Goal: Task Accomplishment & Management: Complete application form

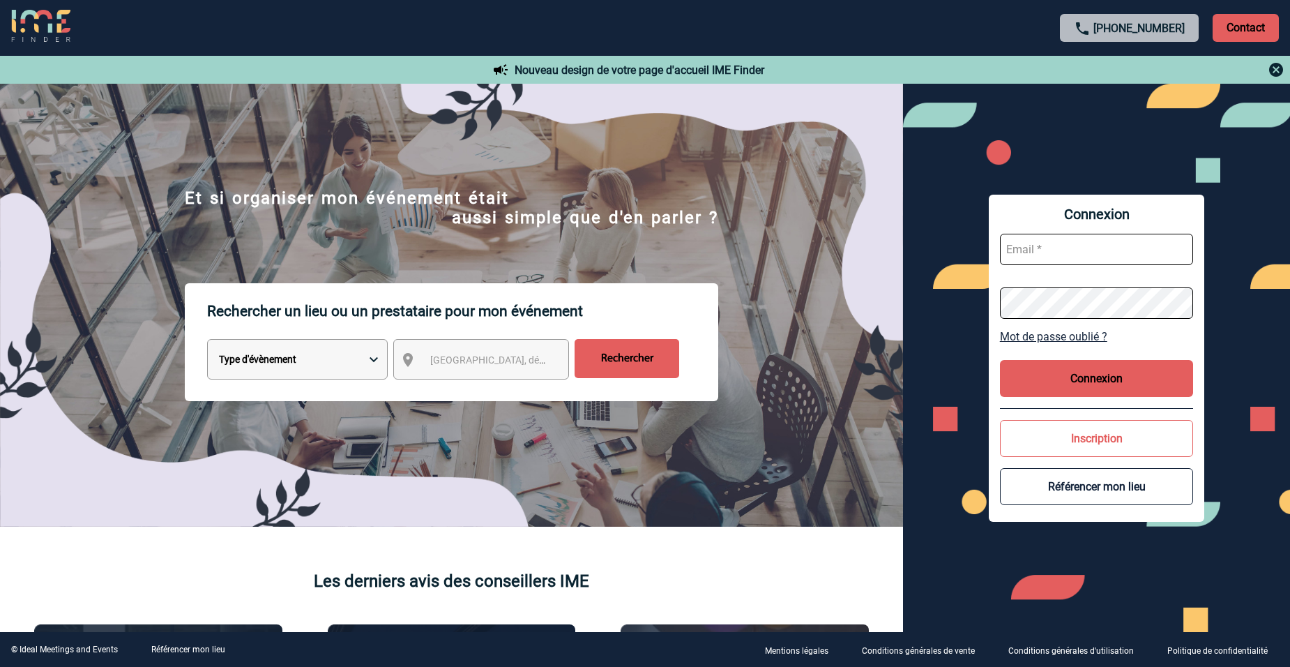
click at [1027, 249] on input "text" at bounding box center [1097, 249] width 194 height 31
type input "virginie.goullianne@albea-patrimoine.com"
click at [1126, 378] on button "Connexion" at bounding box center [1097, 378] width 194 height 37
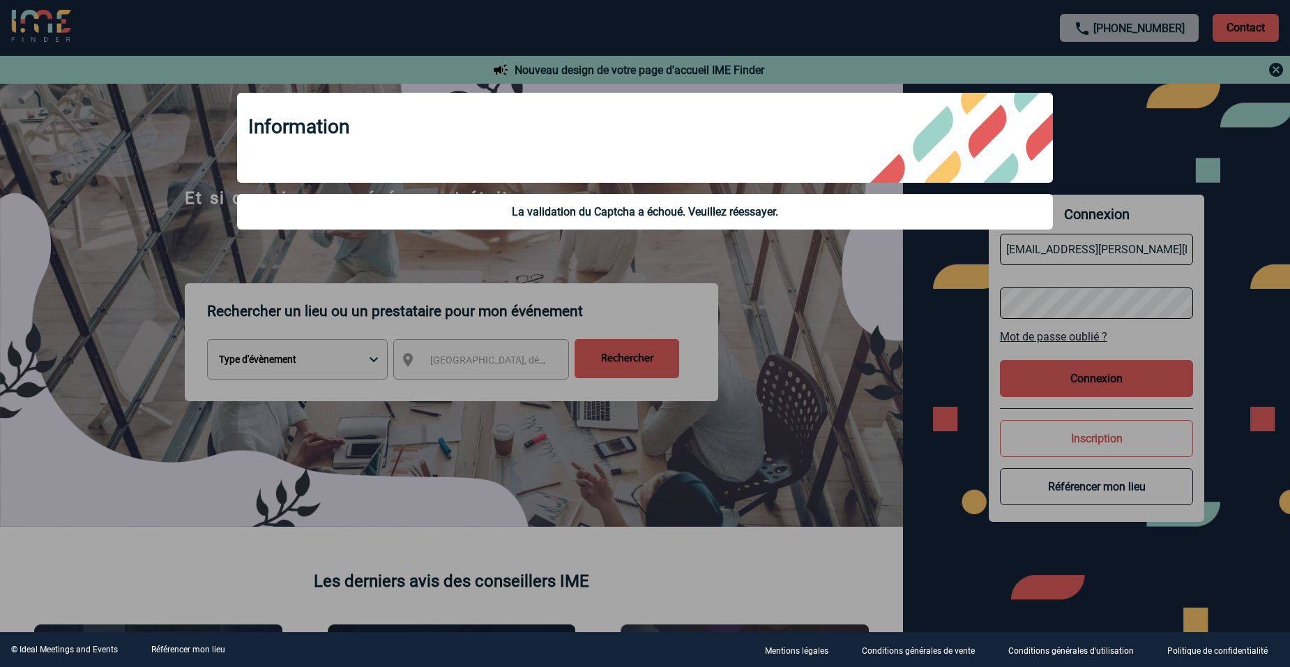
click at [912, 279] on div at bounding box center [645, 333] width 1290 height 667
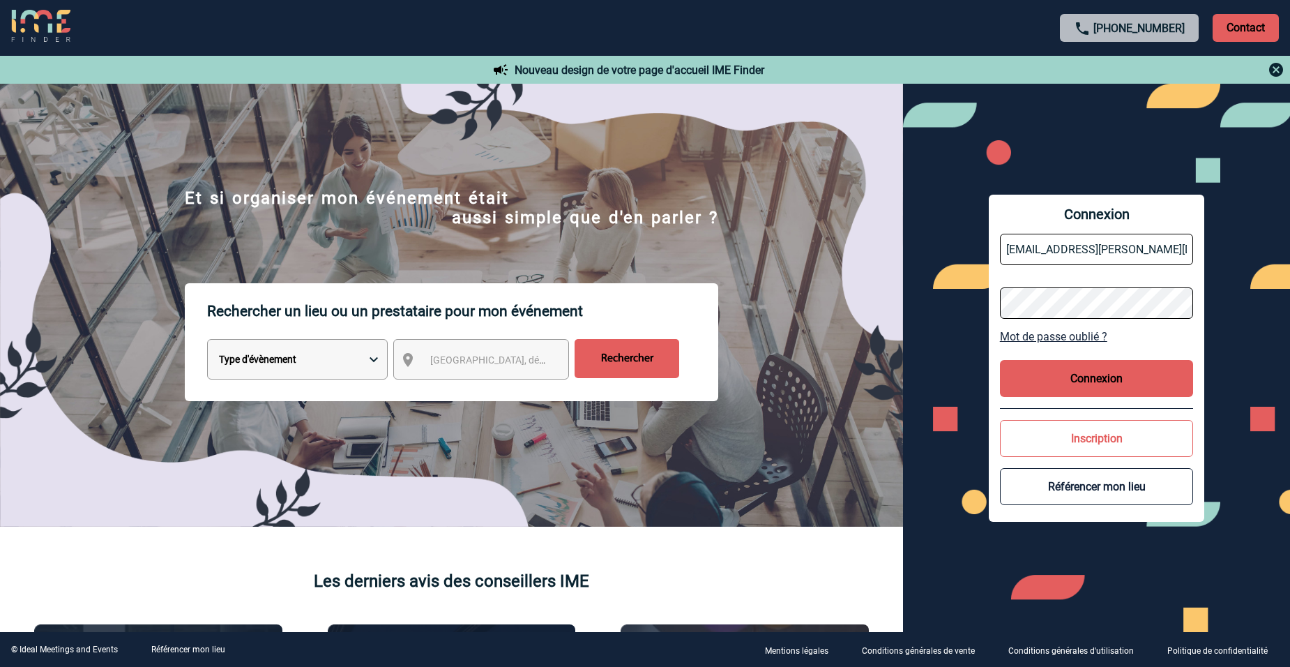
click at [946, 318] on div "Connexion virginie.goullianne@albea-patrimoine.com Mot de passe oublié ? Connex…" at bounding box center [1096, 358] width 387 height 548
drag, startPoint x: 1096, startPoint y: 330, endPoint x: 1077, endPoint y: 341, distance: 21.9
click at [1096, 330] on link "Mot de passe oublié ?" at bounding box center [1097, 336] width 194 height 13
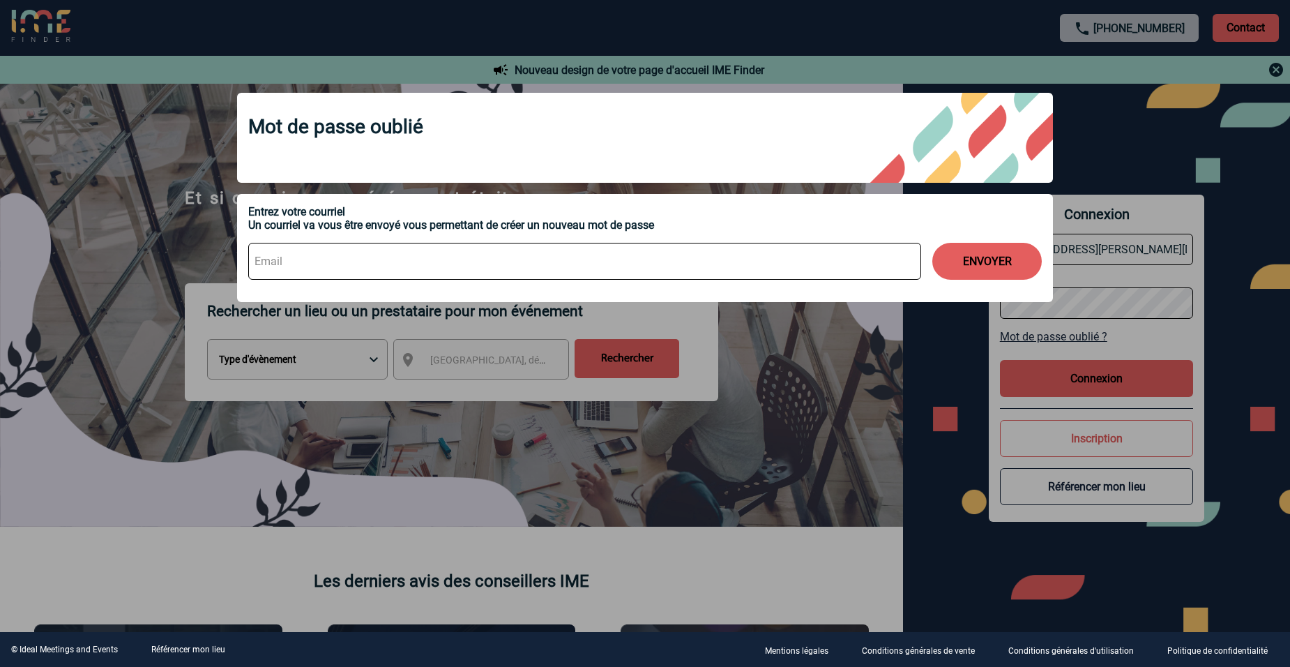
click at [276, 259] on input at bounding box center [584, 261] width 673 height 37
type input "virginie.goullianne@albea-patrimoine.com"
click at [976, 264] on button "ENVOYER" at bounding box center [986, 261] width 109 height 37
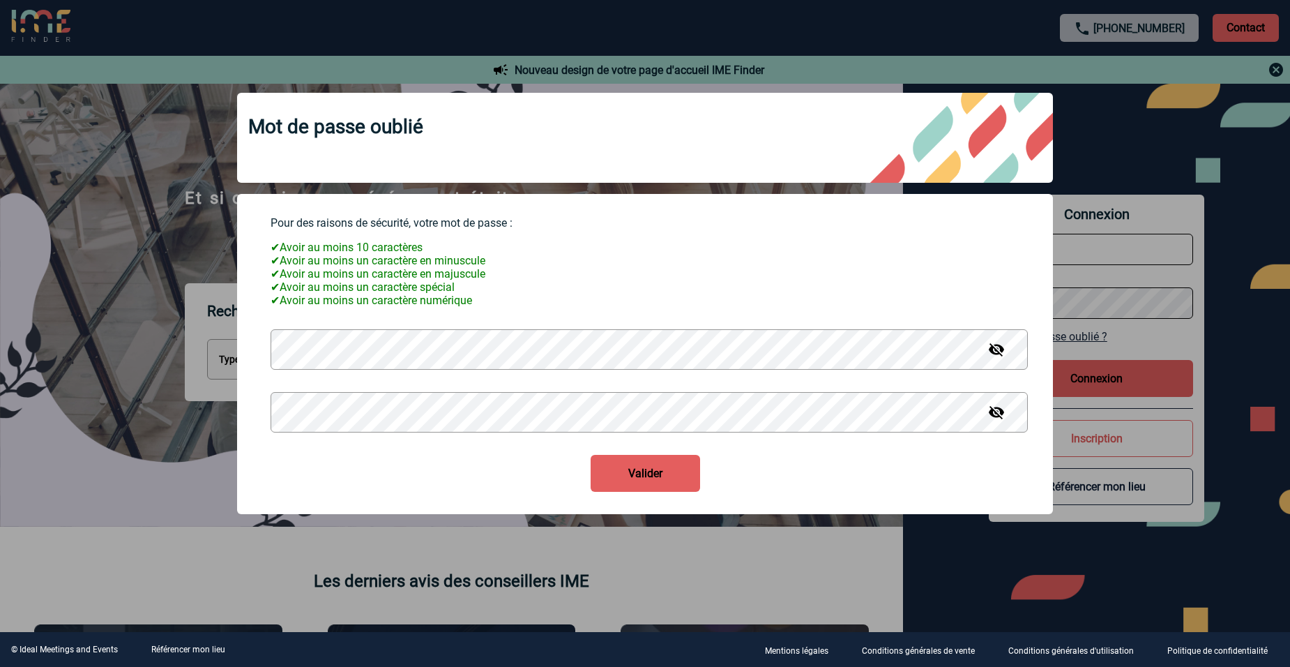
click at [649, 481] on button "Valider" at bounding box center [645, 473] width 109 height 37
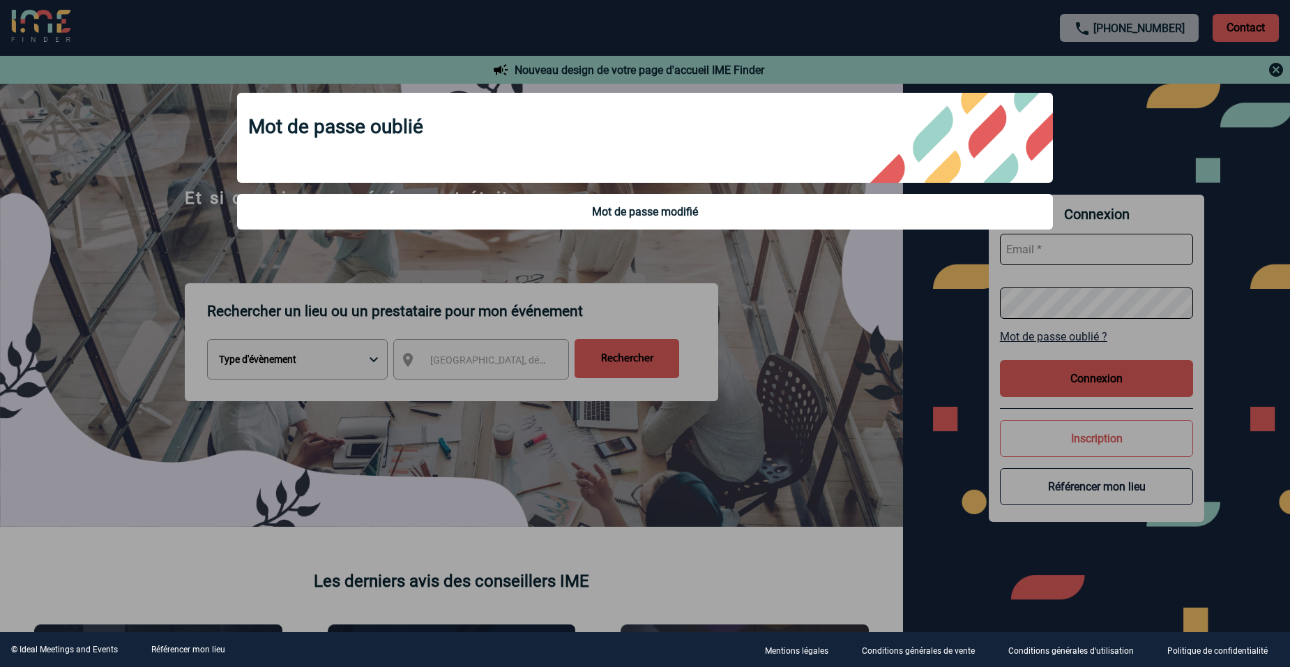
click at [946, 328] on div at bounding box center [645, 333] width 1290 height 667
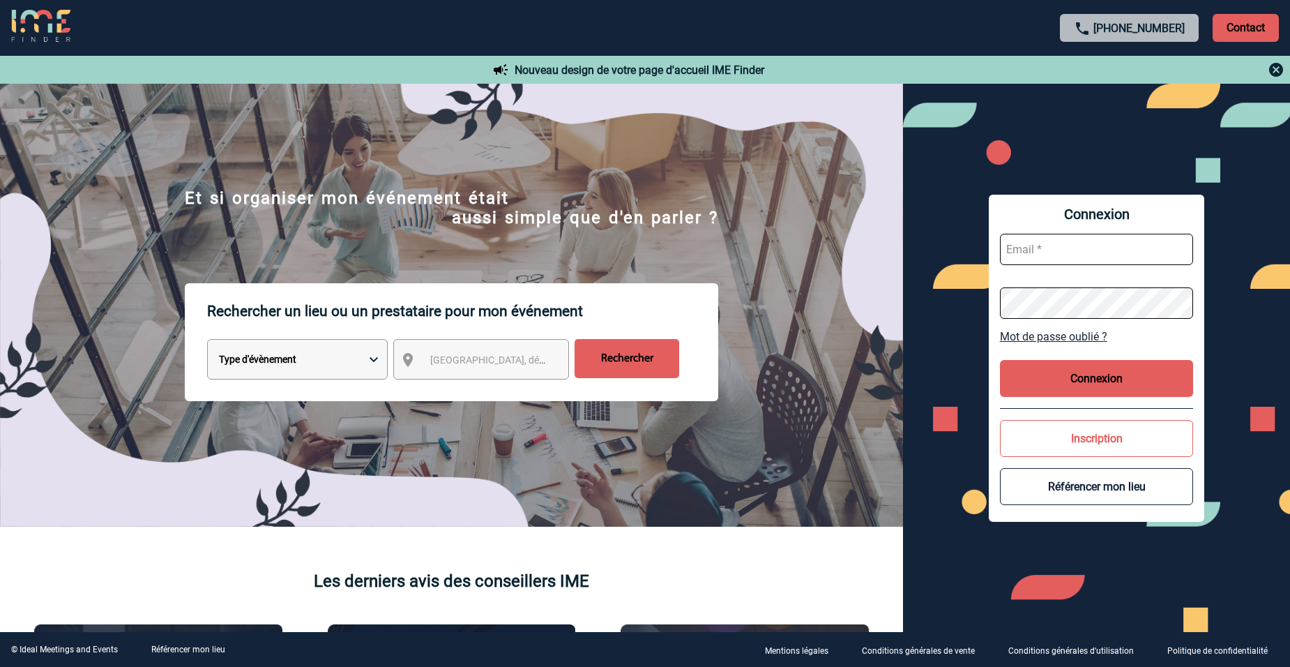
click at [1039, 250] on input "text" at bounding box center [1097, 249] width 194 height 31
type input "virginie.goullianne@albea-patrimoine.com"
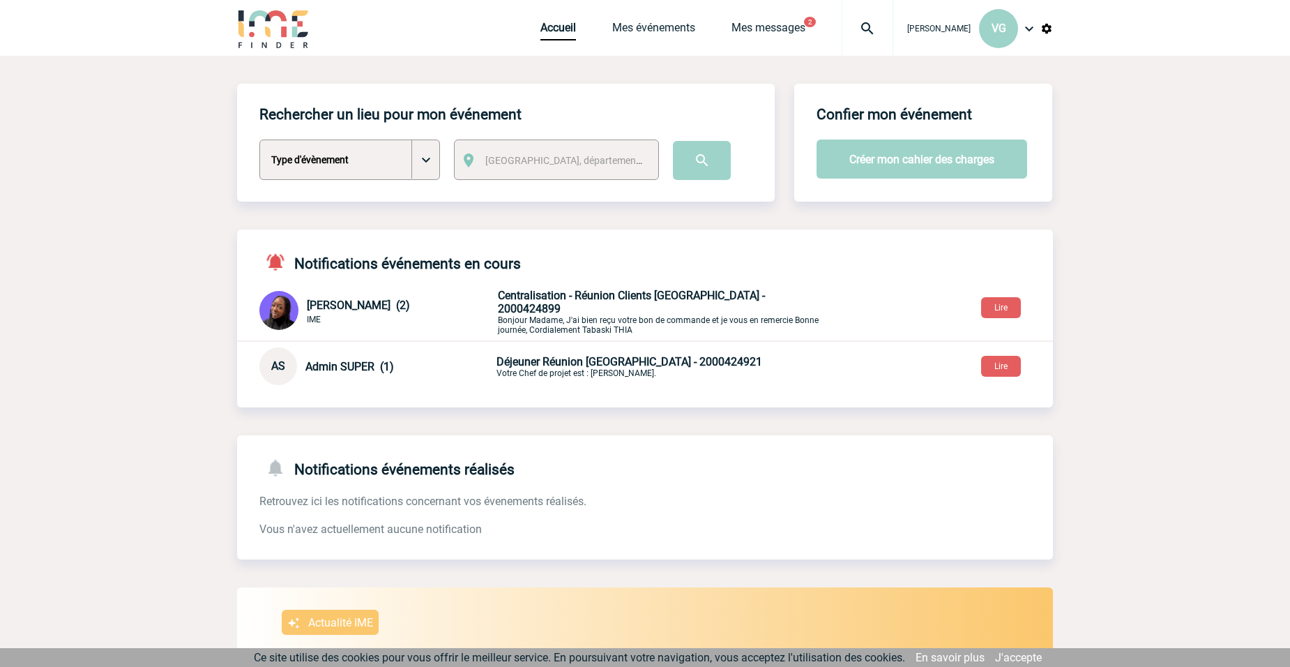
click at [608, 298] on span "Centralisation - Réunion Clients [GEOGRAPHIC_DATA] - 2000424899" at bounding box center [631, 302] width 267 height 27
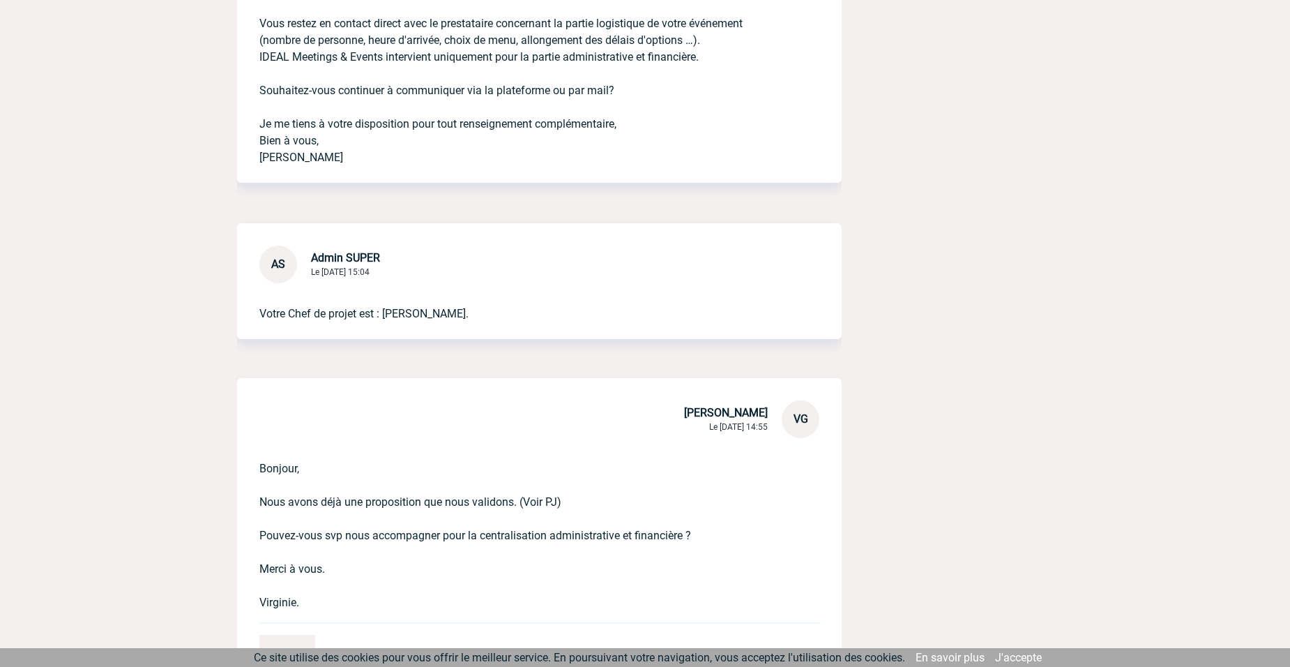
scroll to position [2063, 0]
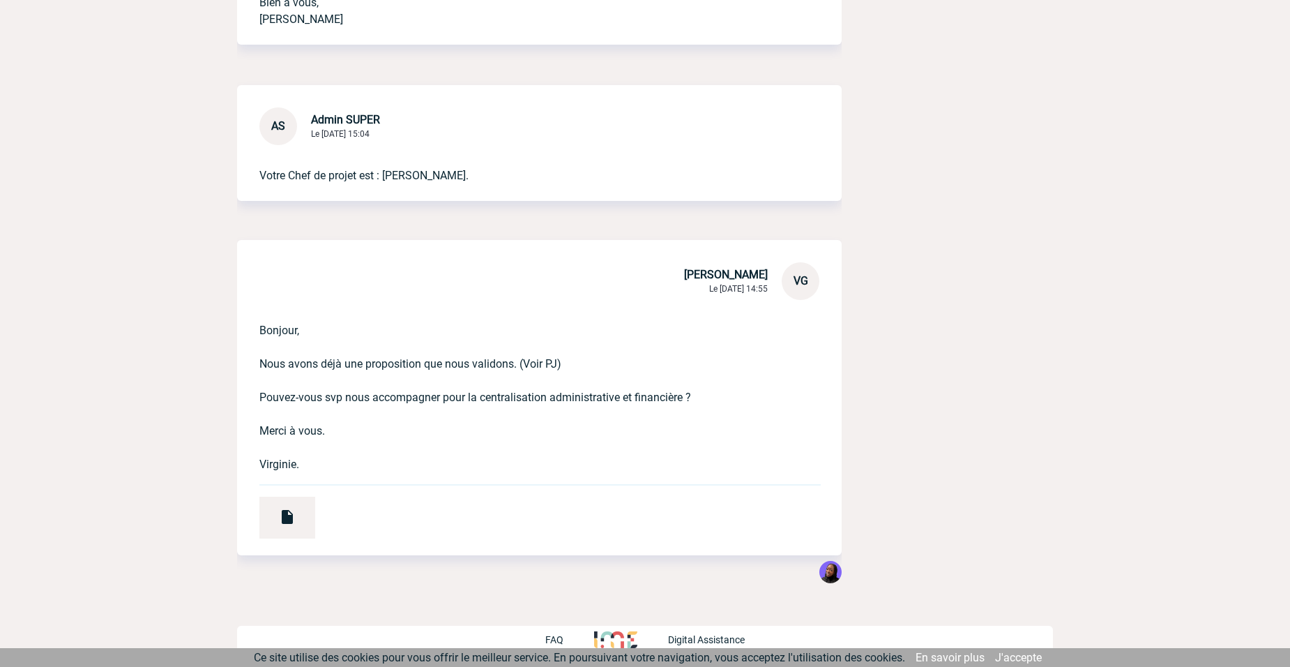
click at [314, 460] on p "Bonjour, Nous avons déjà une proposition que nous validons. (Voir PJ) Pouvez-vo…" at bounding box center [519, 386] width 521 height 173
click at [296, 465] on p "Bonjour, Nous avons déjà une proposition que nous validons. (Voir PJ) Pouvez-vo…" at bounding box center [519, 386] width 521 height 173
drag, startPoint x: 299, startPoint y: 464, endPoint x: 259, endPoint y: 333, distance: 137.0
click at [259, 333] on p "Bonjour, Nous avons déjà une proposition que nous validons. (Voir PJ) Pouvez-vo…" at bounding box center [519, 386] width 521 height 173
copy p "Bonjour, Nous avons déjà une proposition que nous validons. (Voir PJ) Pouvez-vo…"
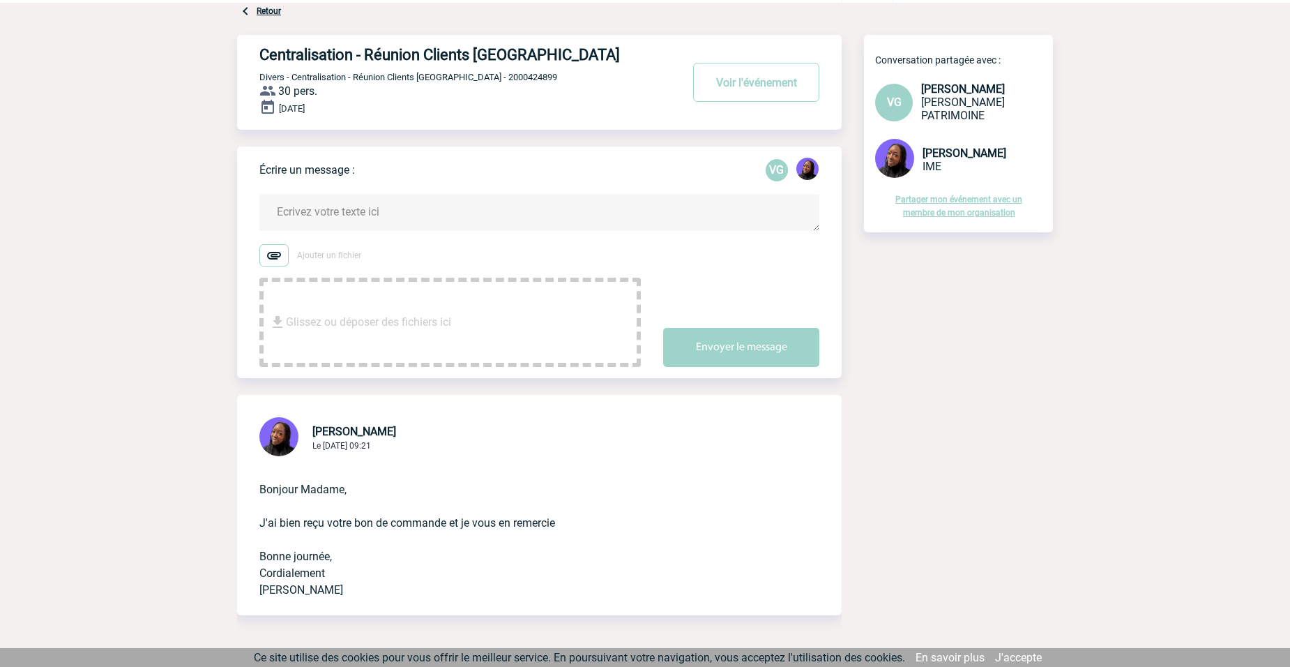
scroll to position [0, 0]
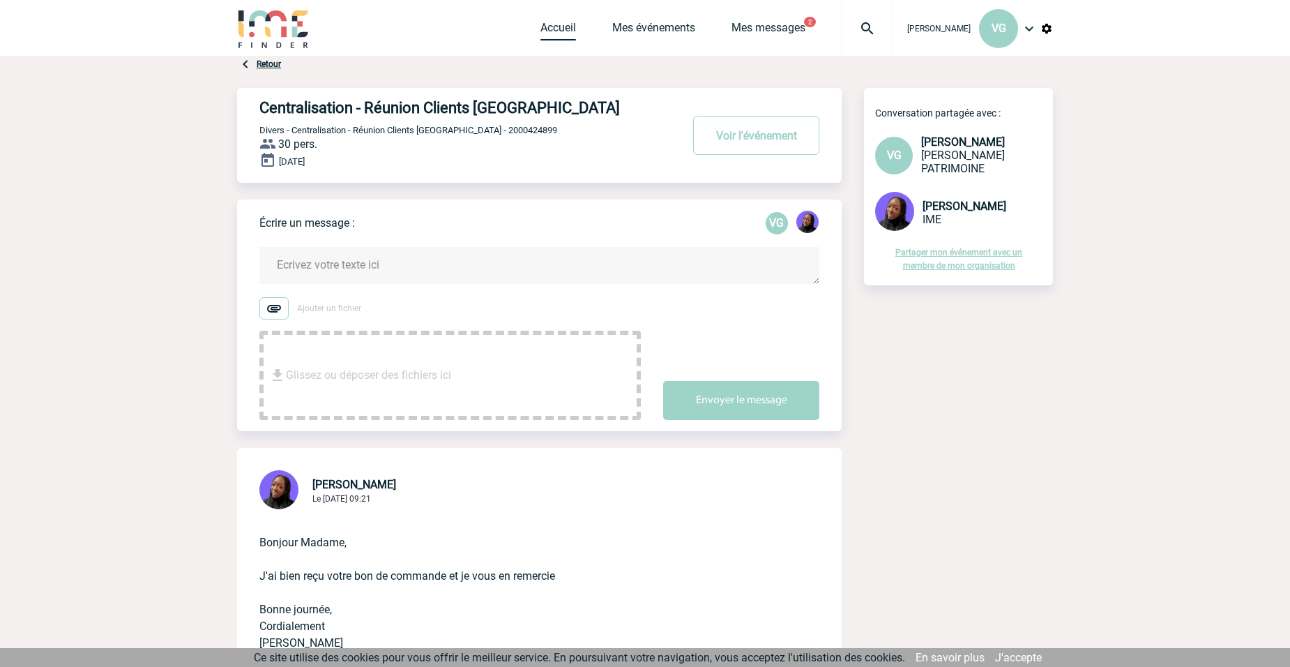
click at [545, 26] on link "Accueil" at bounding box center [558, 31] width 36 height 20
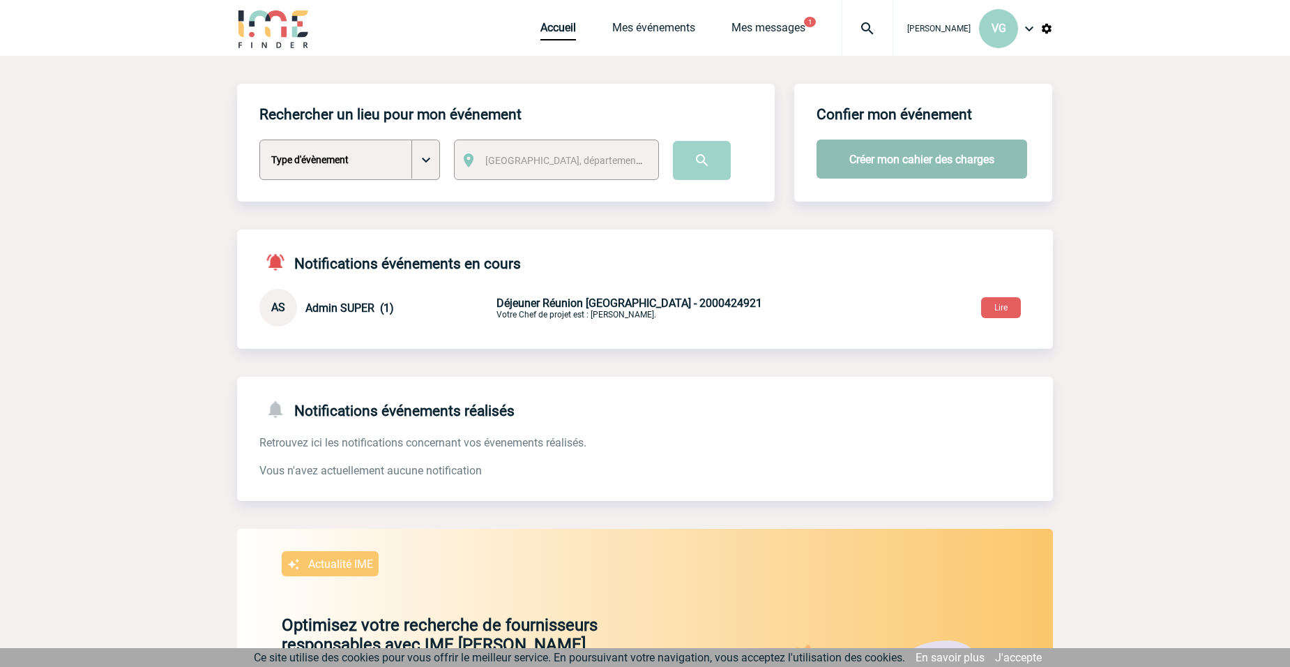
click at [870, 156] on button "Créer mon cahier des charges" at bounding box center [922, 158] width 211 height 39
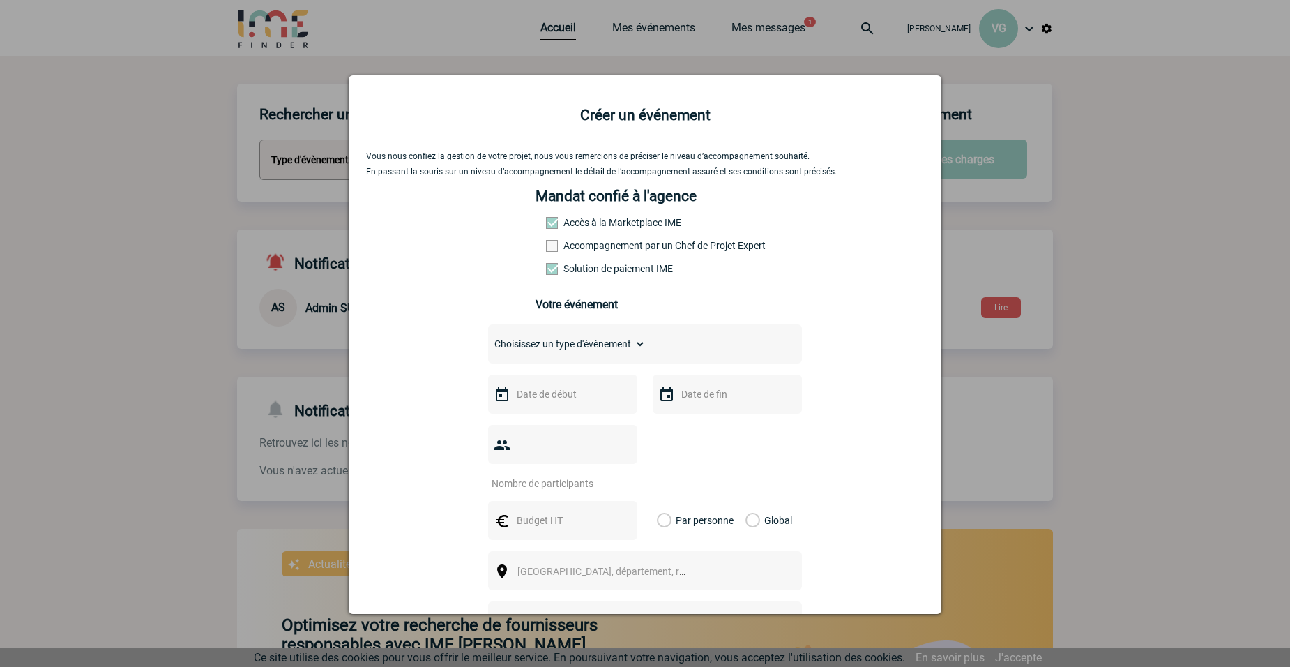
click at [630, 342] on select "Choisissez un type d'évènement Séminaire avec nuitée Séminaire sans nuitée Repa…" at bounding box center [567, 344] width 158 height 20
select select "9"
click at [488, 338] on select "Choisissez un type d'évènement Séminaire avec nuitée Séminaire sans nuitée Repa…" at bounding box center [567, 344] width 158 height 20
click at [532, 400] on input "text" at bounding box center [561, 394] width 96 height 18
click at [588, 396] on input "14102025" at bounding box center [561, 394] width 96 height 18
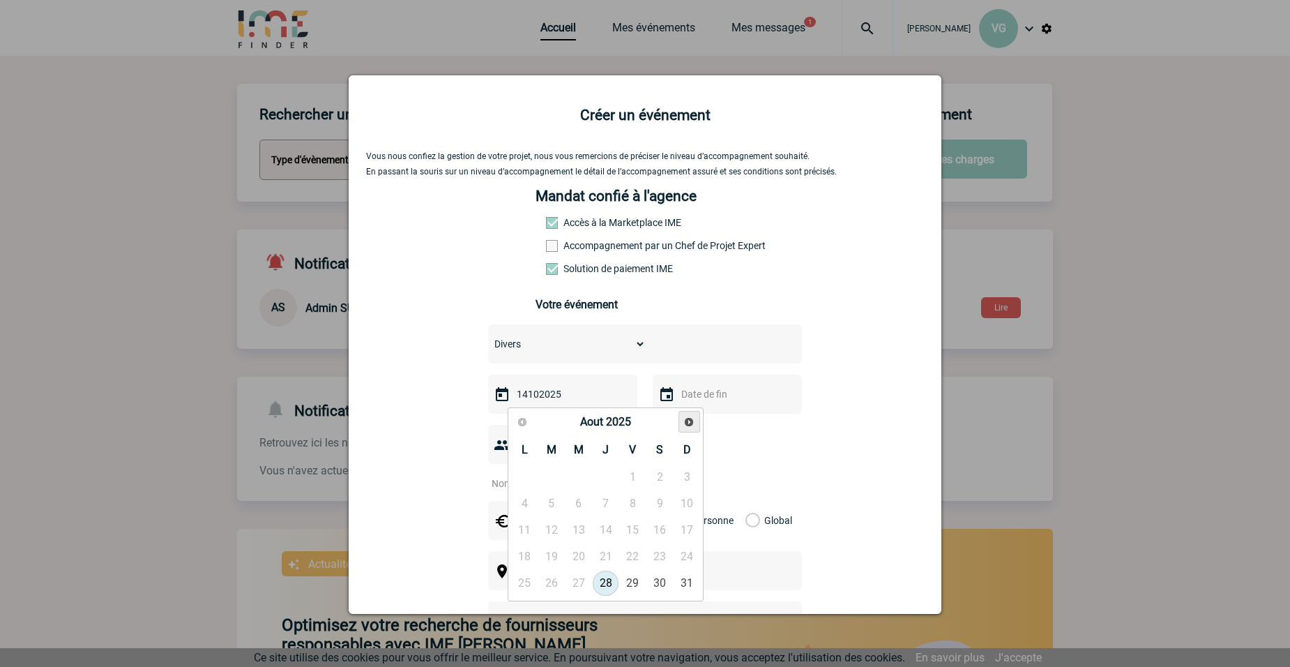
type input "14102025"
click at [695, 419] on span "Suivant" at bounding box center [688, 421] width 11 height 11
click at [522, 427] on span "Précédent" at bounding box center [522, 421] width 11 height 11
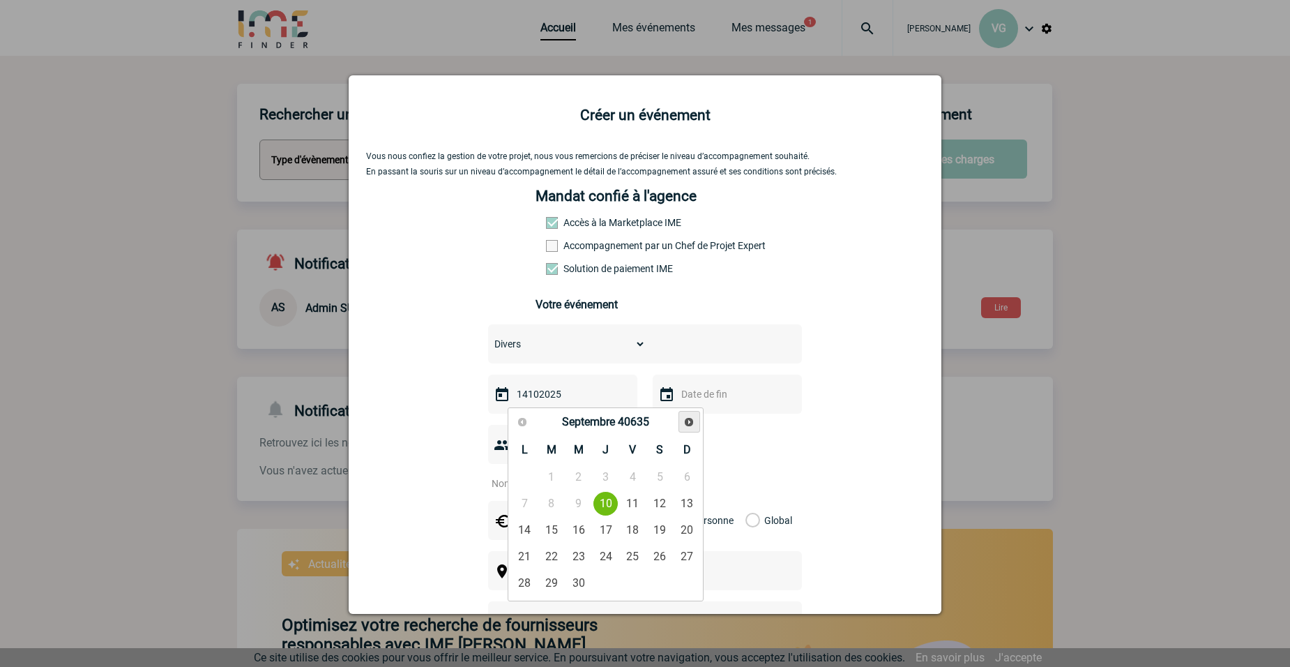
click at [691, 420] on span "Suivant" at bounding box center [688, 421] width 11 height 11
click at [582, 527] on link "14" at bounding box center [579, 529] width 26 height 25
type input "14-10-40635"
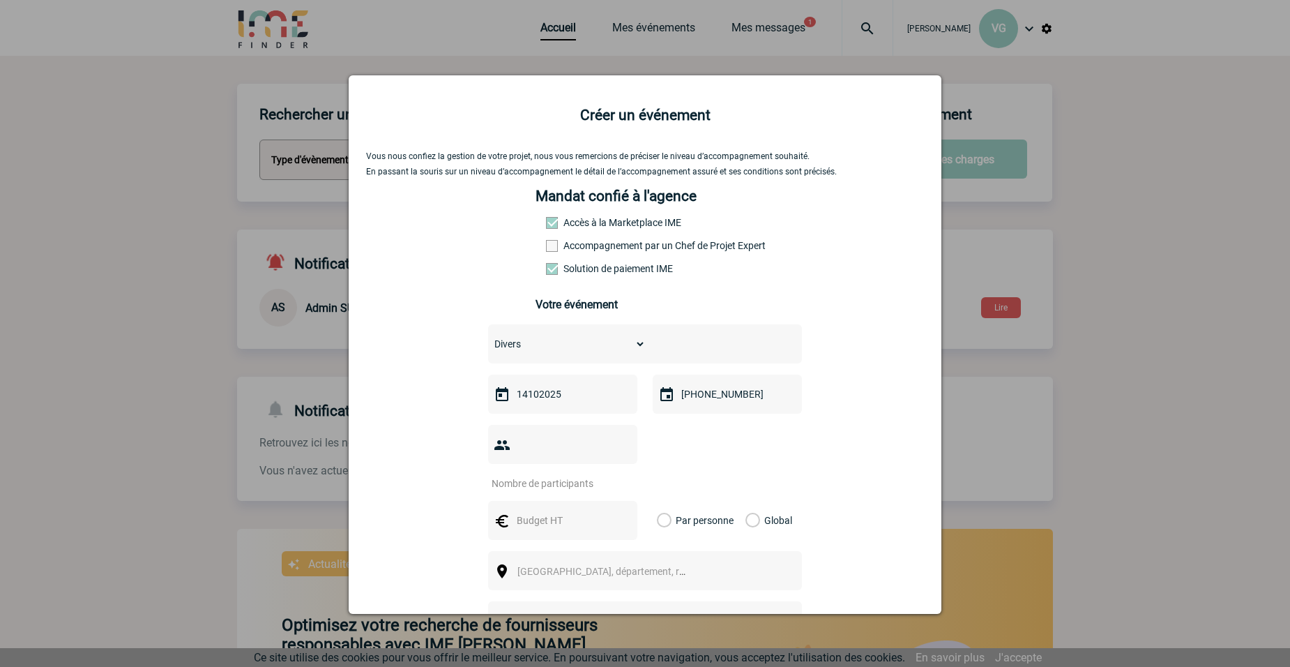
click at [535, 396] on input "14102025" at bounding box center [561, 394] width 96 height 18
click at [535, 395] on input "14102025" at bounding box center [561, 394] width 96 height 18
click at [688, 416] on span "Suivant" at bounding box center [688, 421] width 11 height 11
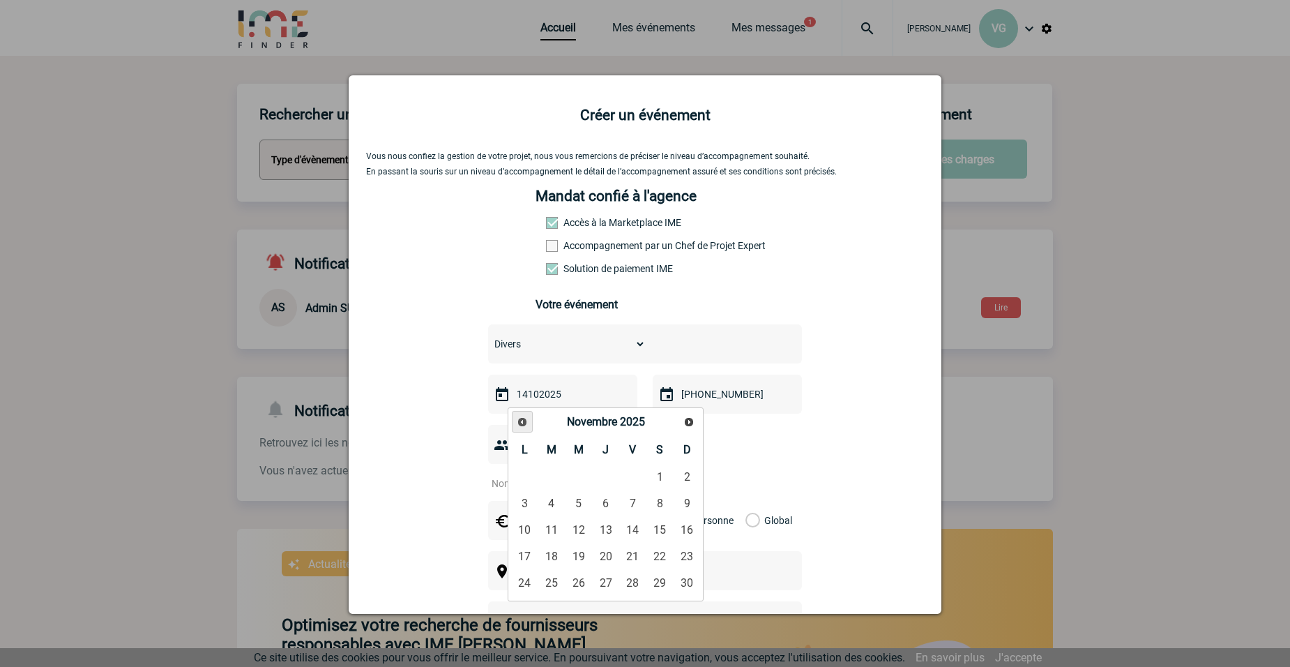
click at [523, 425] on span "Précédent" at bounding box center [522, 421] width 11 height 11
click at [548, 529] on link "14" at bounding box center [552, 529] width 26 height 25
type input "14-10-2025"
click at [569, 474] on input "number" at bounding box center [553, 483] width 131 height 18
type input "30"
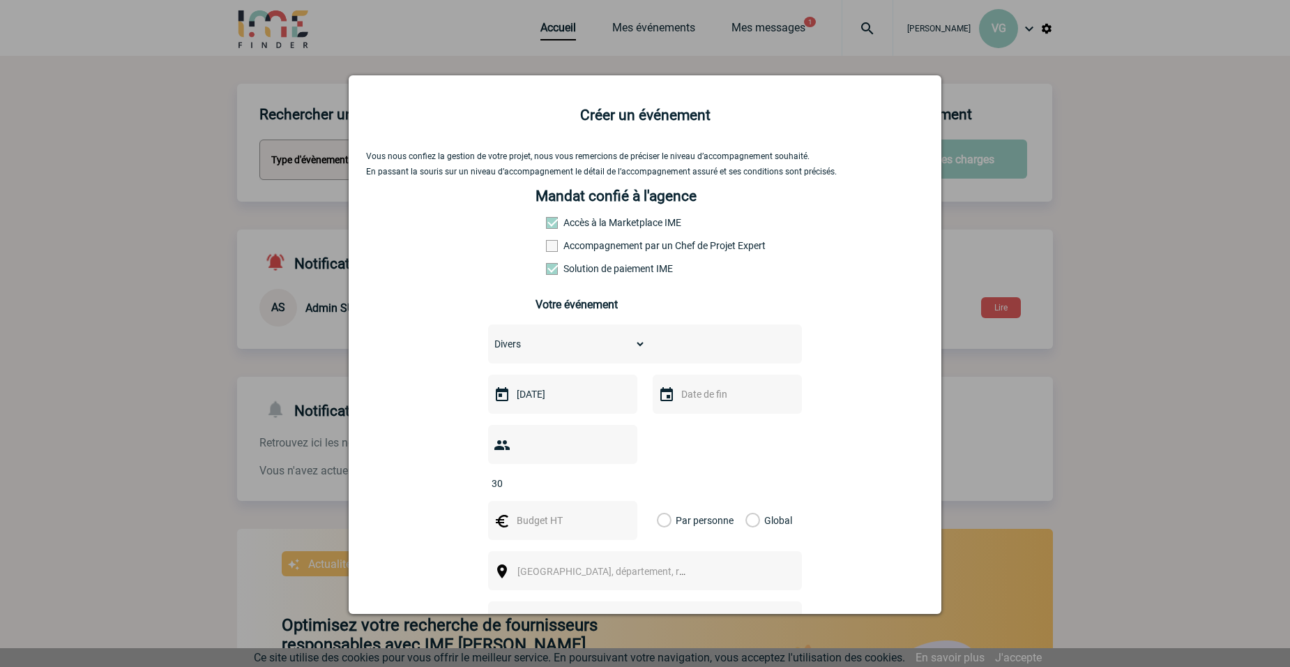
click at [552, 511] on input "text" at bounding box center [561, 520] width 96 height 18
type input "2400"
click at [746, 501] on label "Global" at bounding box center [750, 520] width 9 height 39
click at [0, 0] on input "Global" at bounding box center [0, 0] width 0 height 0
click at [524, 566] on span "Ville, département, région..." at bounding box center [614, 571] width 194 height 11
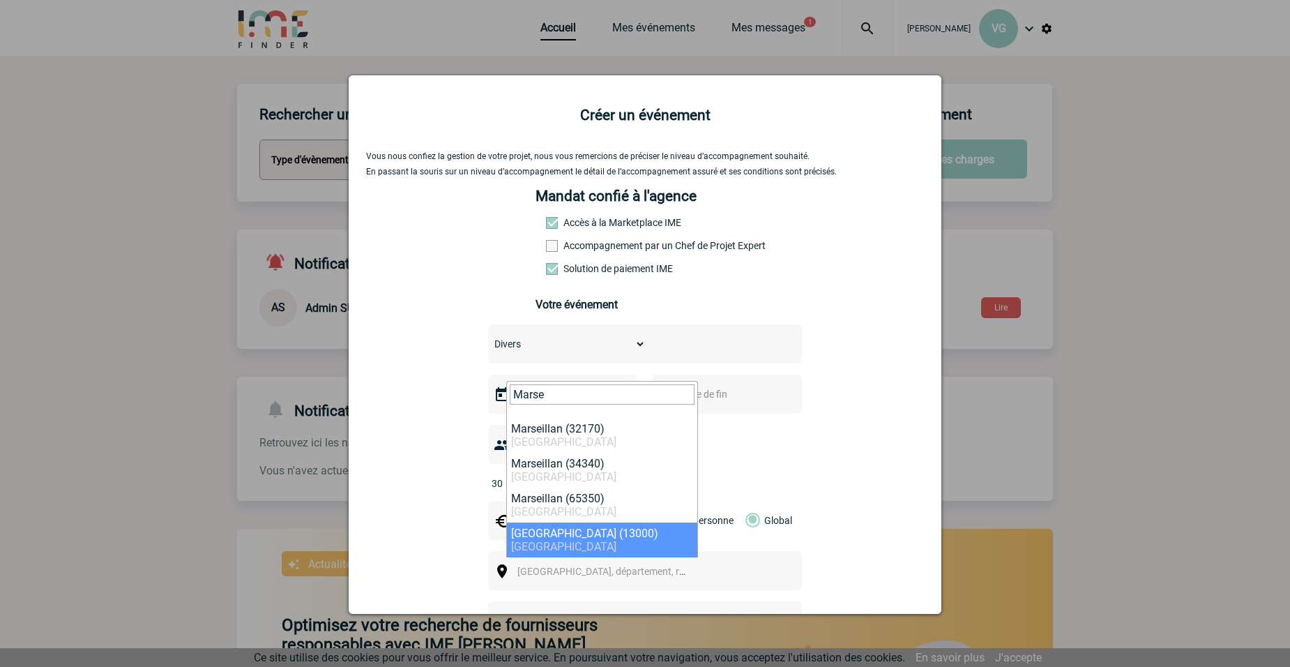
type input "Marse"
select select "7321"
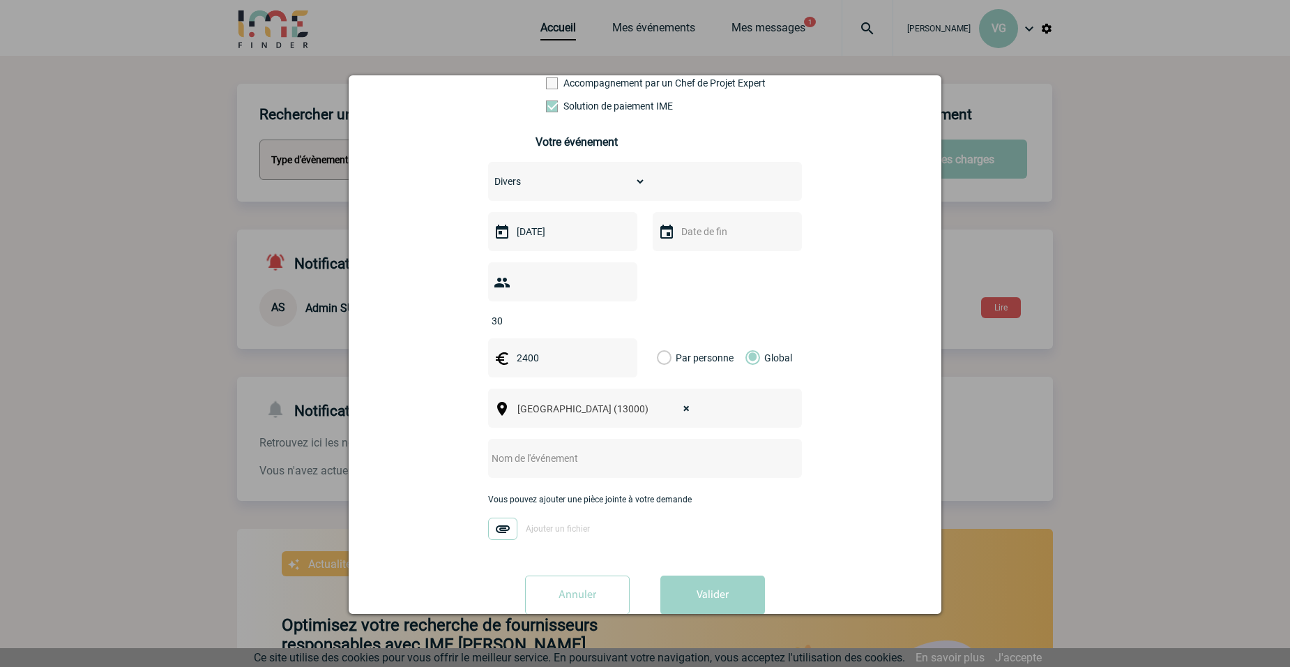
scroll to position [172, 0]
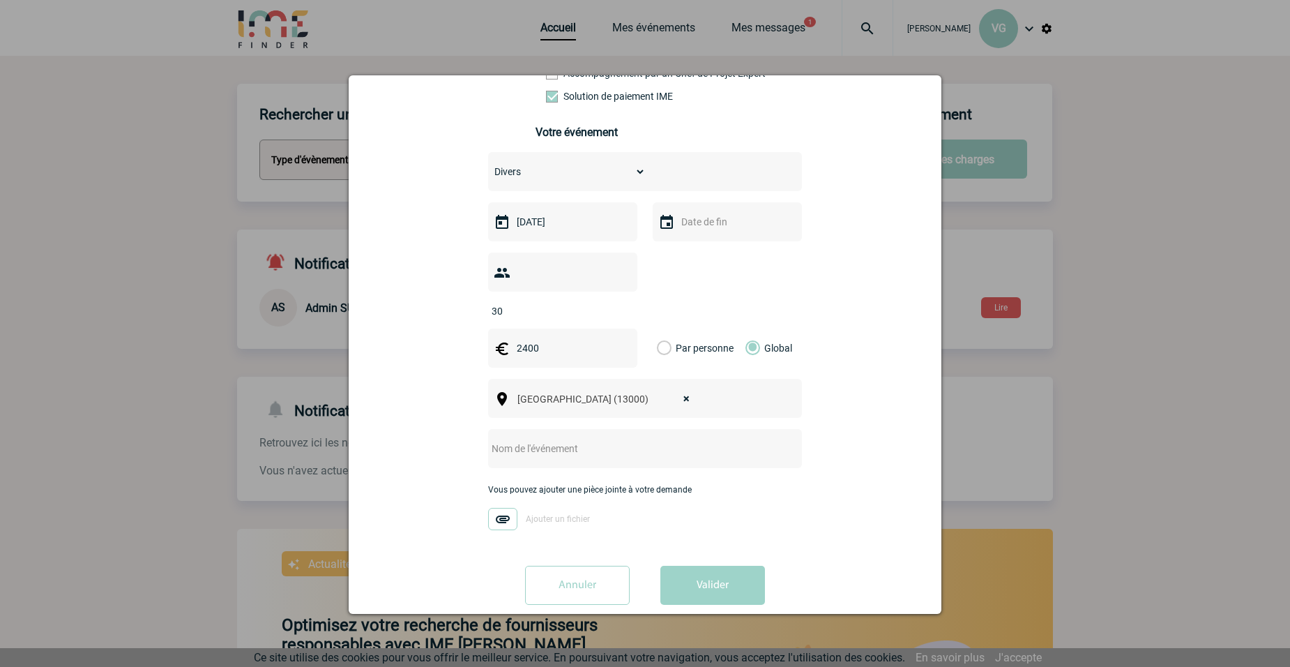
drag, startPoint x: 566, startPoint y: 425, endPoint x: 582, endPoint y: 426, distance: 16.8
click at [566, 439] on input "text" at bounding box center [626, 448] width 277 height 18
type input "Réunion Clients [GEOGRAPHIC_DATA]"
click at [739, 573] on button "Valider" at bounding box center [712, 585] width 105 height 39
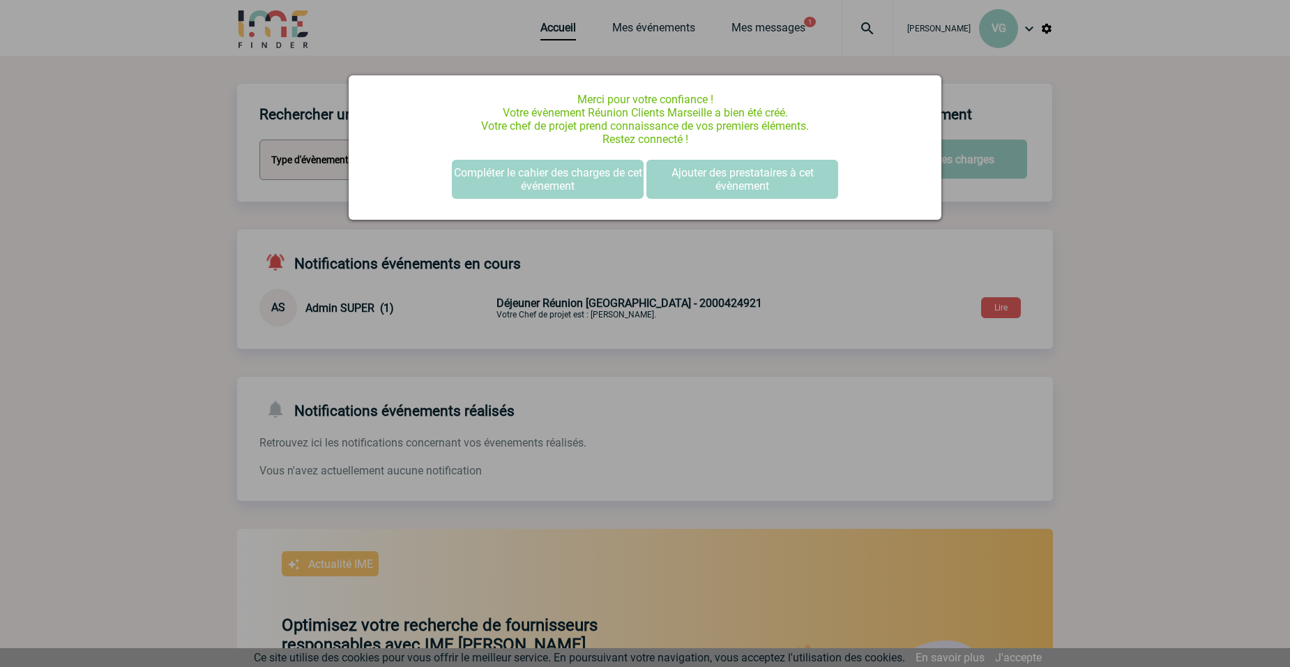
scroll to position [0, 0]
click at [586, 169] on button "Compléter le cahier des charges de cet événement" at bounding box center [548, 179] width 192 height 39
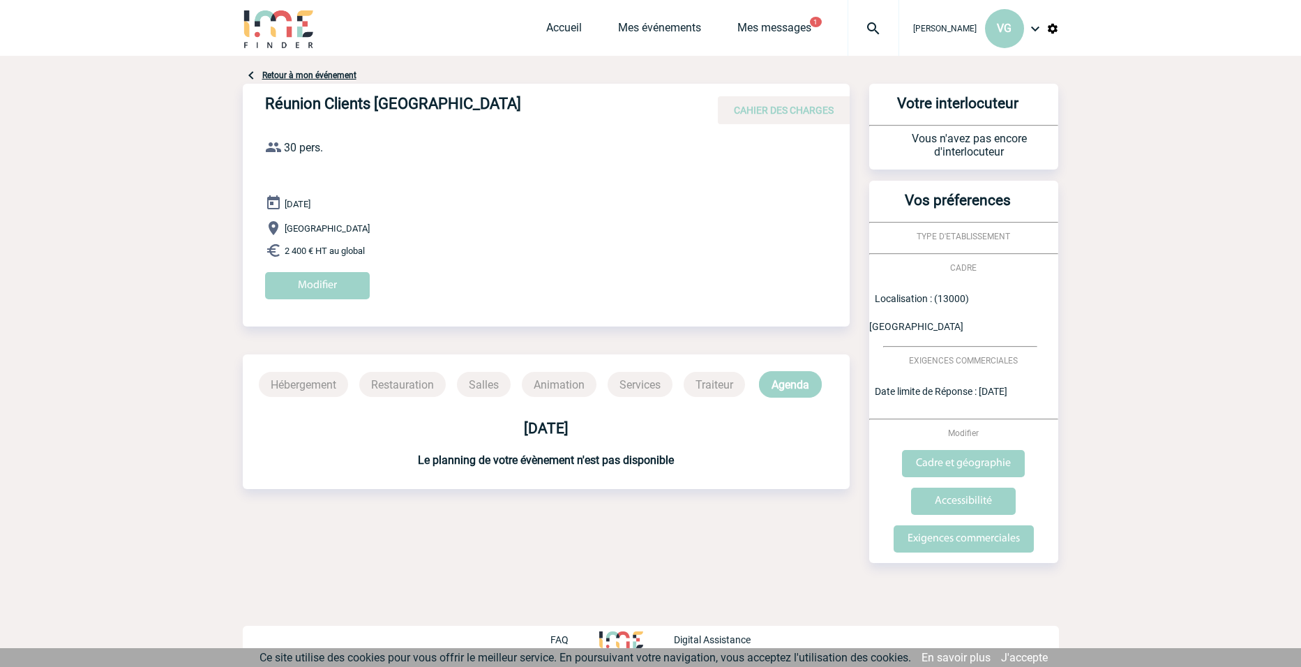
click at [310, 75] on link "Retour à mon événement" at bounding box center [309, 75] width 94 height 10
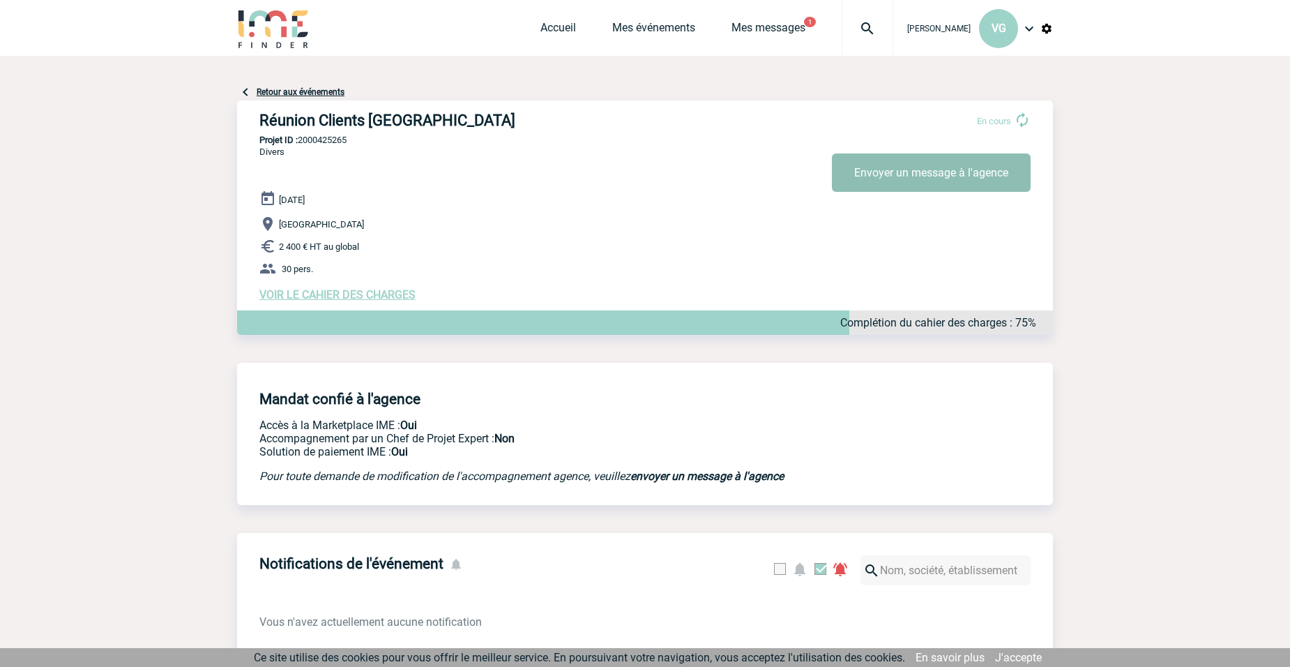
click at [958, 161] on button "Envoyer un message à l'agence" at bounding box center [931, 172] width 199 height 38
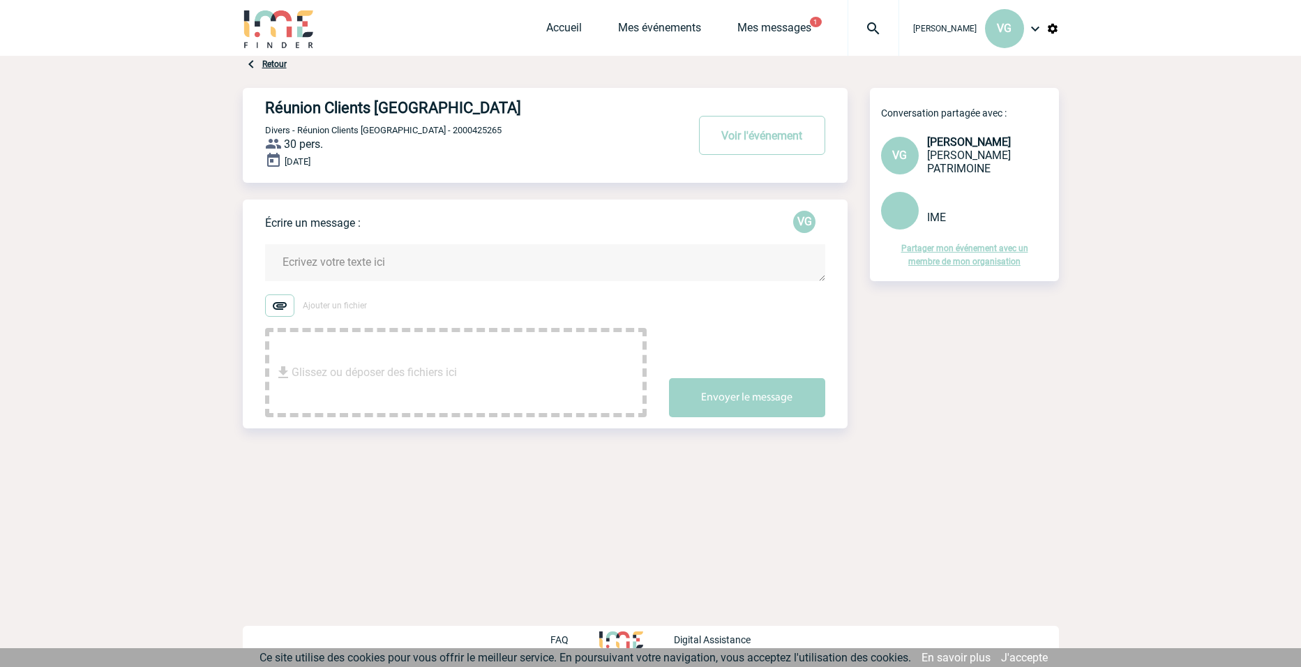
click at [303, 258] on textarea at bounding box center [545, 262] width 560 height 37
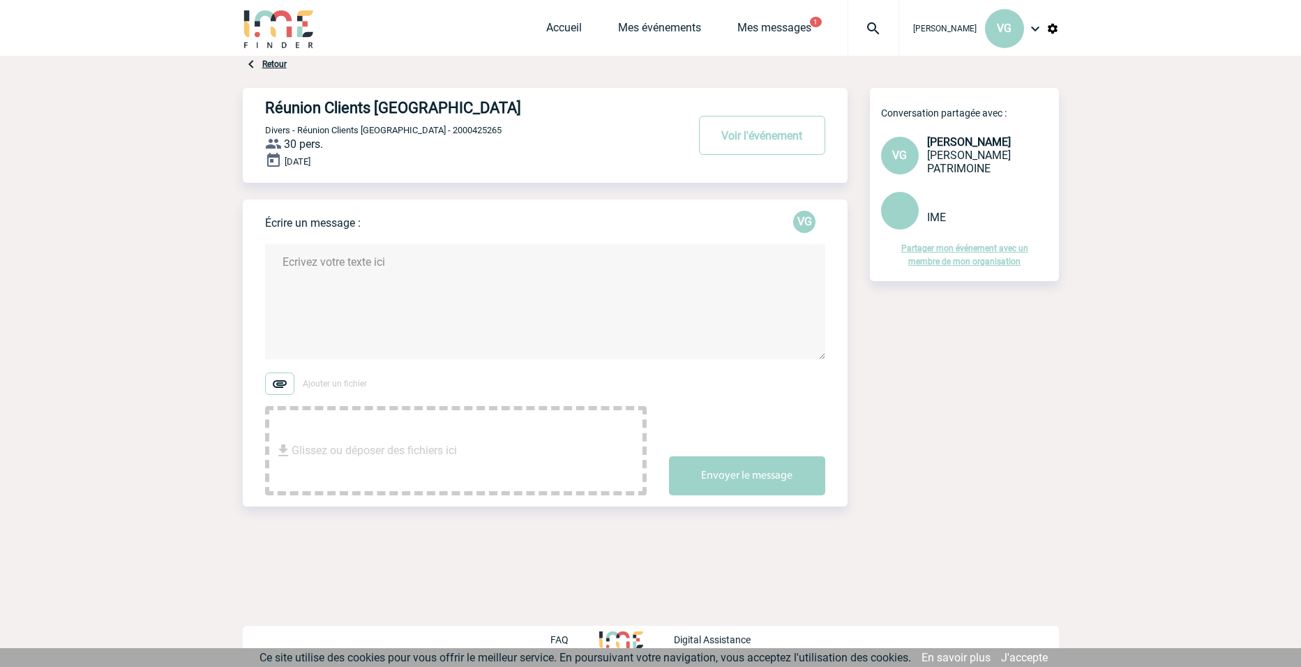
paste textarea "Bonjour, Nous avons déjà une proposition que nous validons. (Voir PJ) Pouvez-vo…"
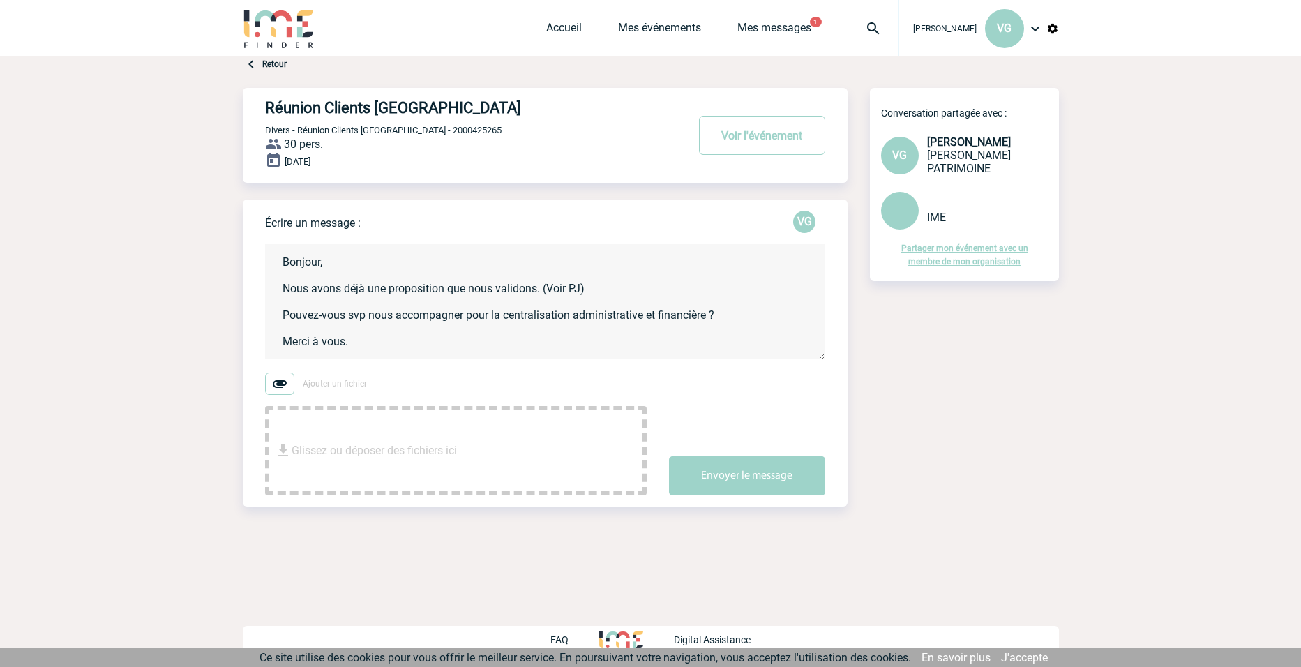
scroll to position [16, 0]
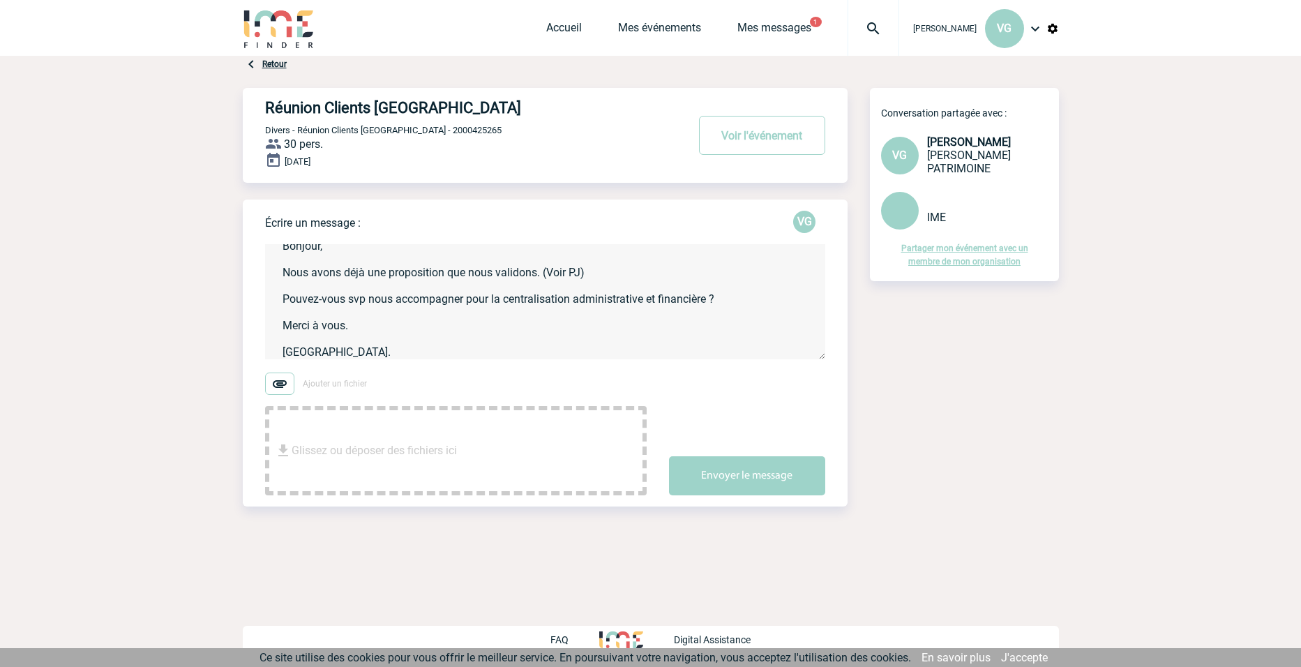
type textarea "Bonjour, Nous avons déjà une proposition que nous validons. (Voir PJ) Pouvez-vo…"
click at [281, 381] on img at bounding box center [279, 383] width 29 height 22
click at [0, 0] on input "Ajouter un fichier" at bounding box center [0, 0] width 0 height 0
click at [768, 484] on button "Envoyer le message" at bounding box center [747, 481] width 156 height 39
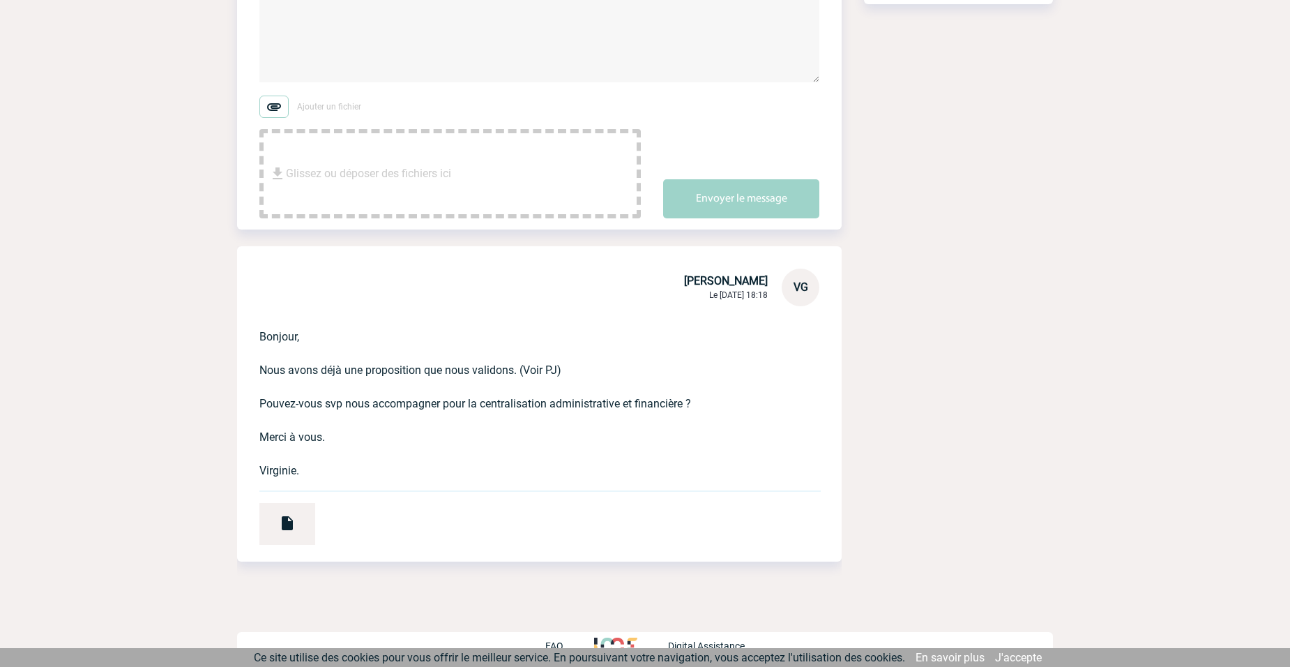
scroll to position [285, 0]
